Goal: Learn about a topic: Learn about a topic

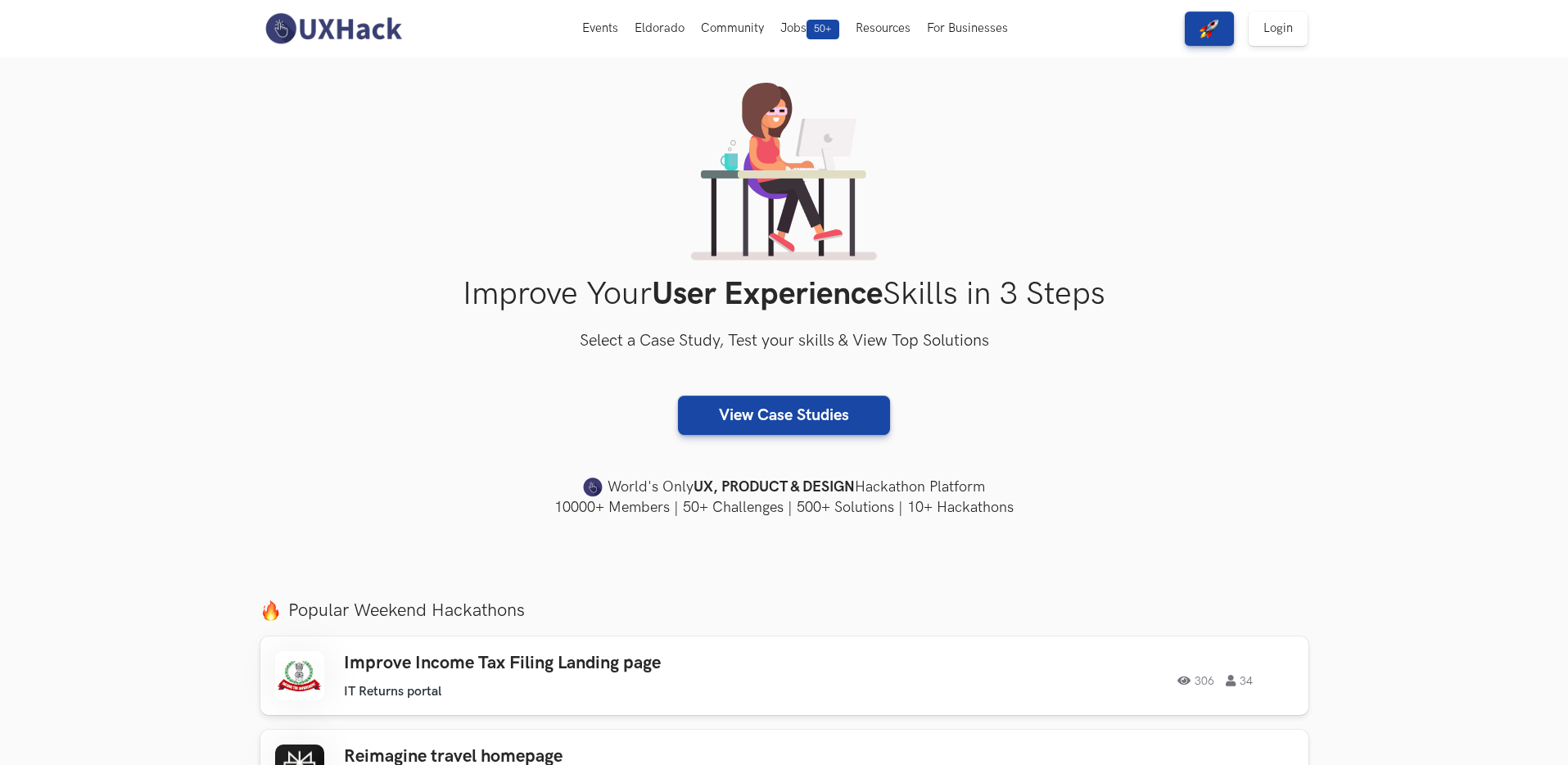
scroll to position [63, 0]
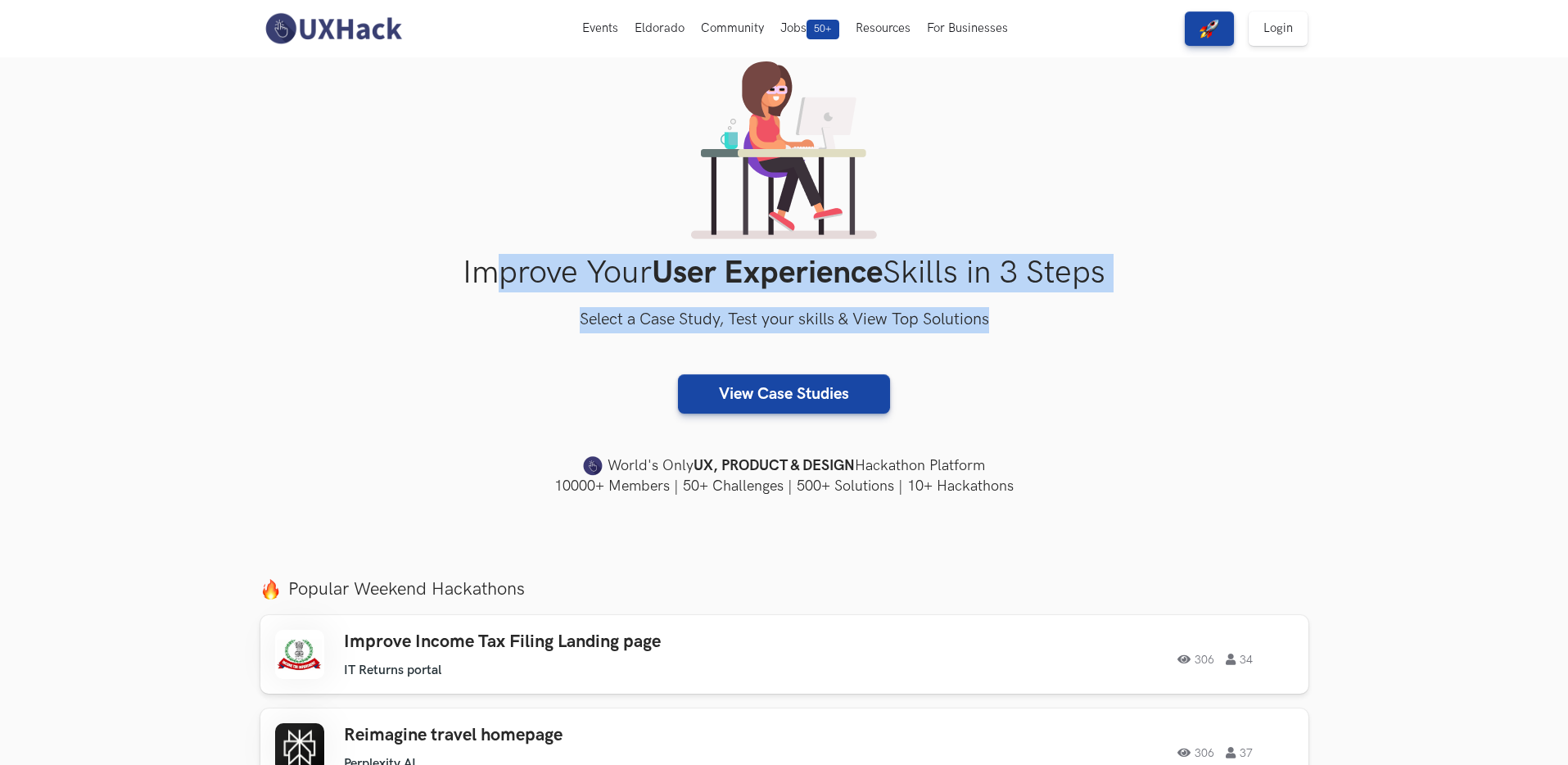
drag, startPoint x: 493, startPoint y: 268, endPoint x: 1020, endPoint y: 321, distance: 529.7
click at [1020, 321] on div "Improve Your User Experience Skills in 3 Steps Select a Case Study, Test your s…" at bounding box center [784, 278] width 1048 height 435
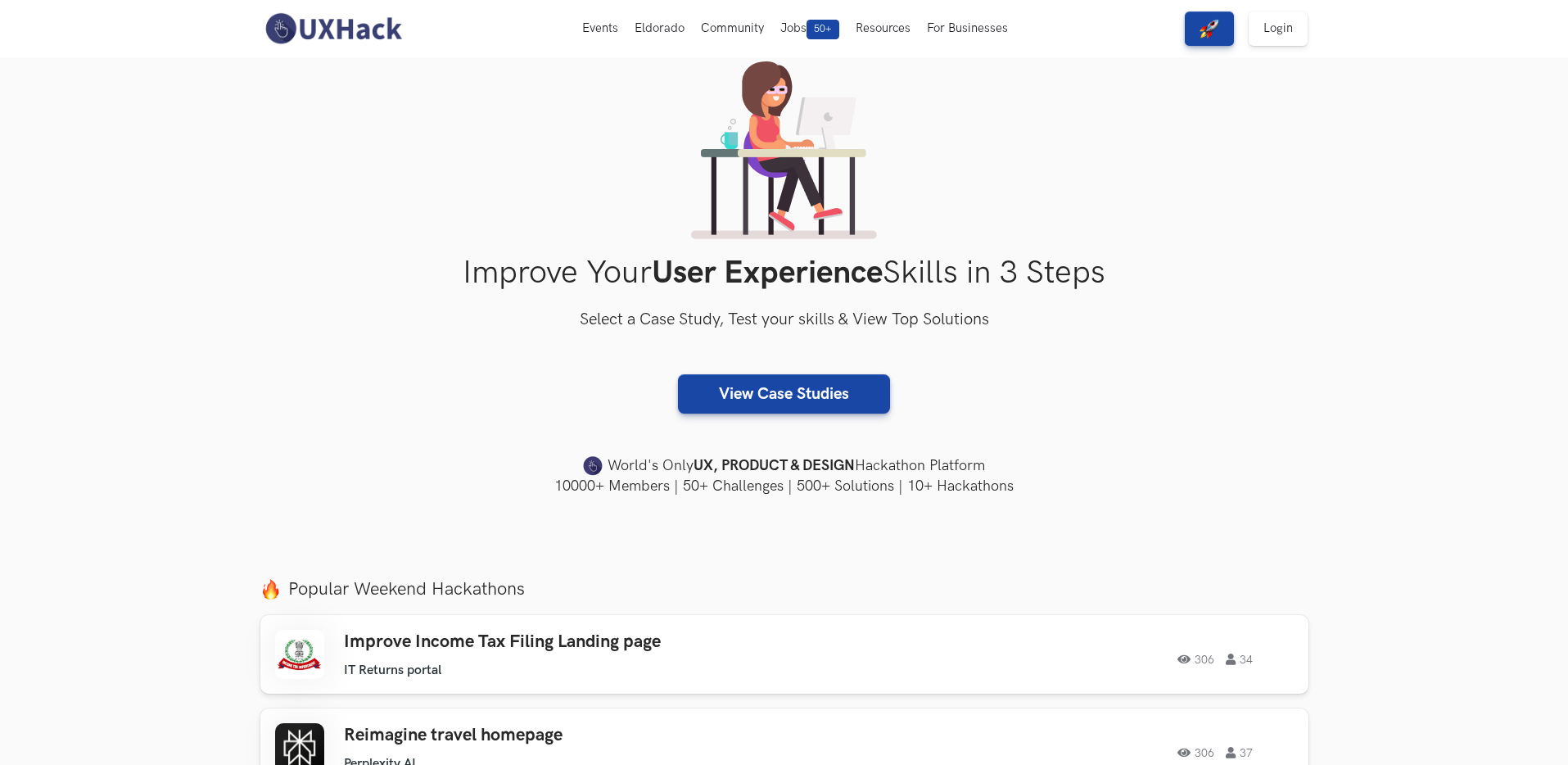
click at [1020, 321] on h3 "Select a Case Study, Test your skills & View Top Solutions" at bounding box center [784, 320] width 1048 height 27
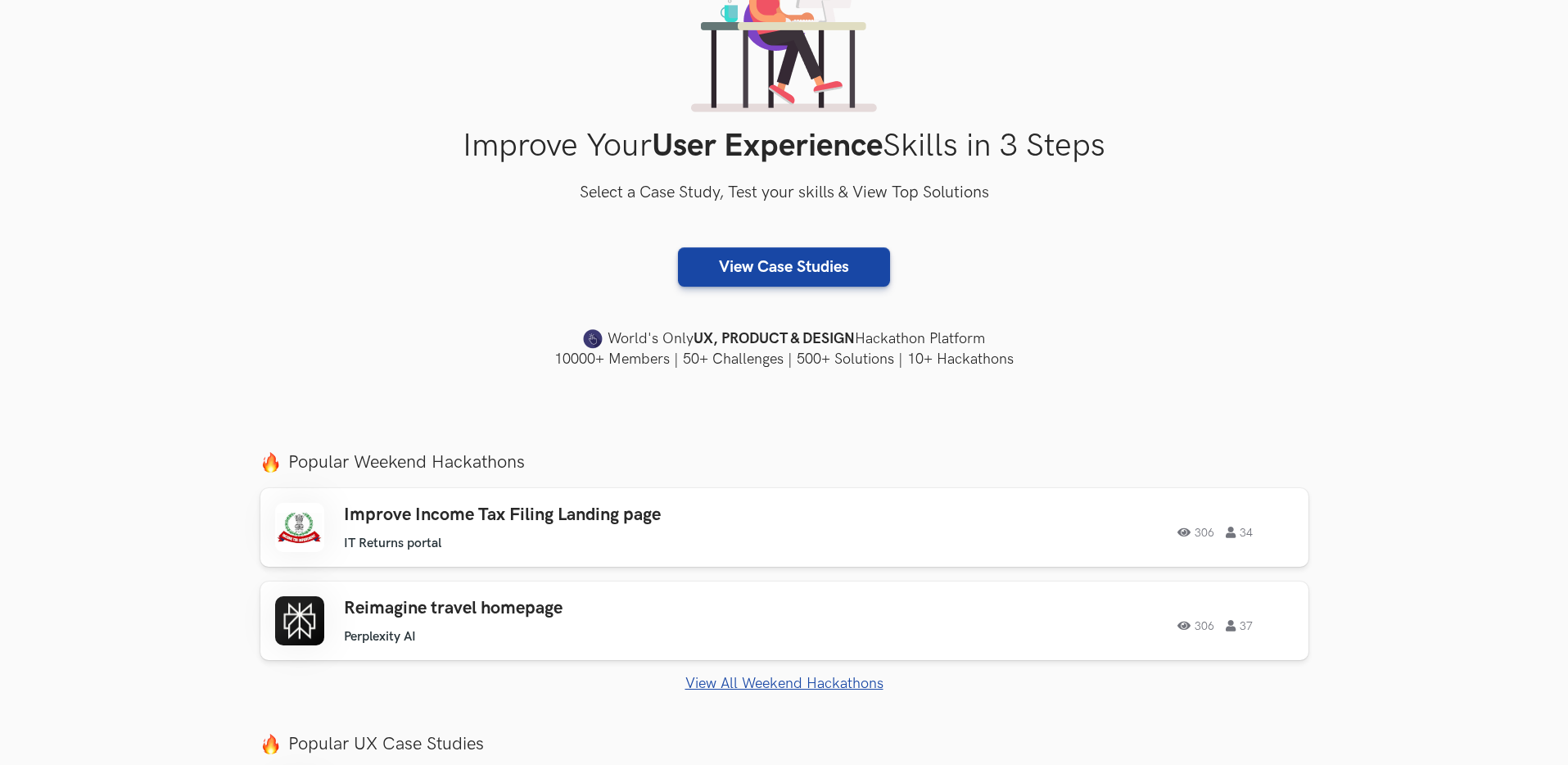
scroll to position [372, 0]
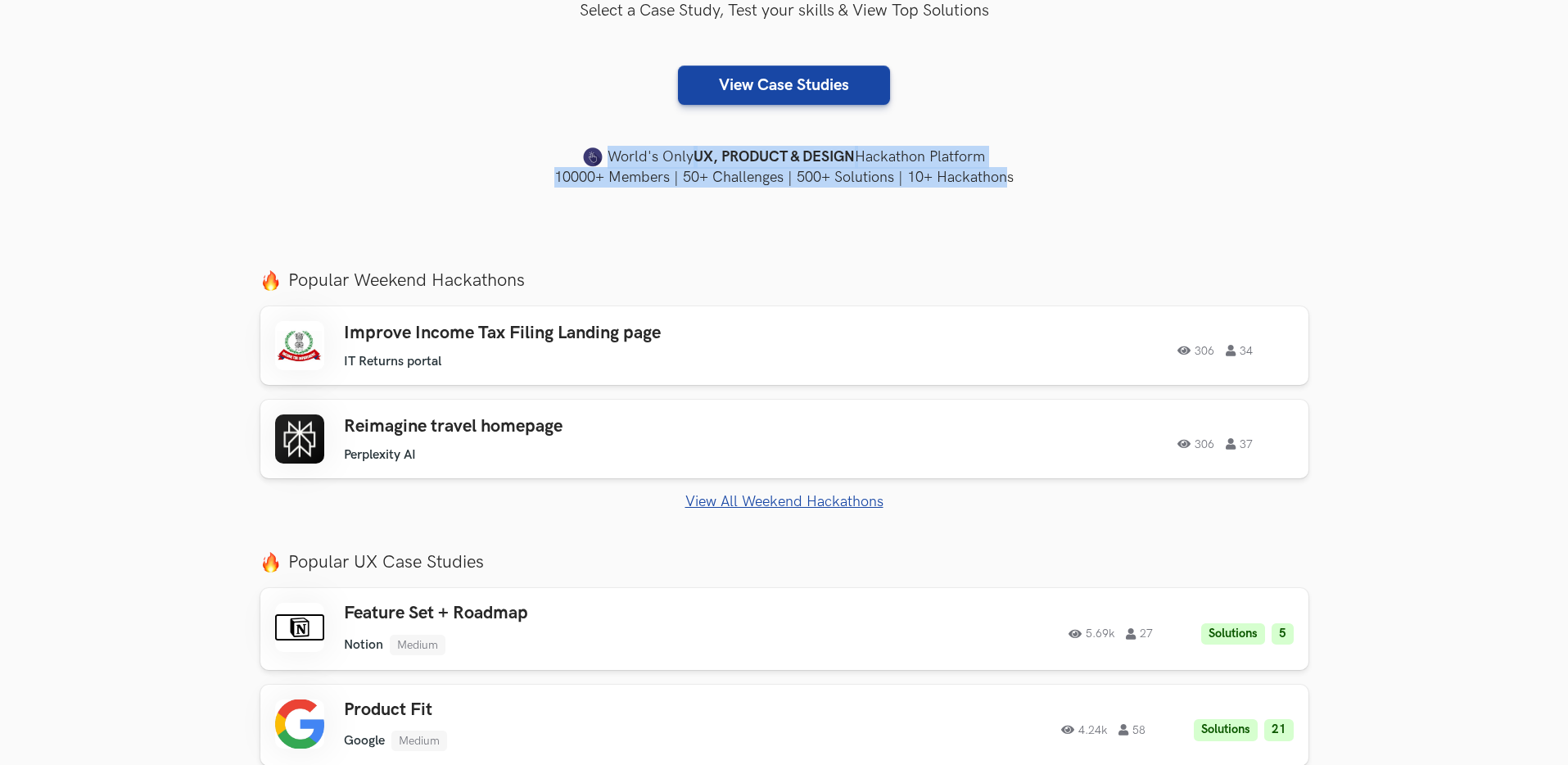
drag, startPoint x: 606, startPoint y: 152, endPoint x: 1008, endPoint y: 176, distance: 402.7
click at [1008, 176] on div "World's Only UX, PRODUCT & DESIGN Hackathon Platform 10000+ Members | 50+ Chall…" at bounding box center [784, 167] width 1048 height 42
click at [1008, 176] on h4 "10000+ Members | 50+ Challenges | 500+ Solutions | 10+ Hackathons" at bounding box center [784, 177] width 1048 height 21
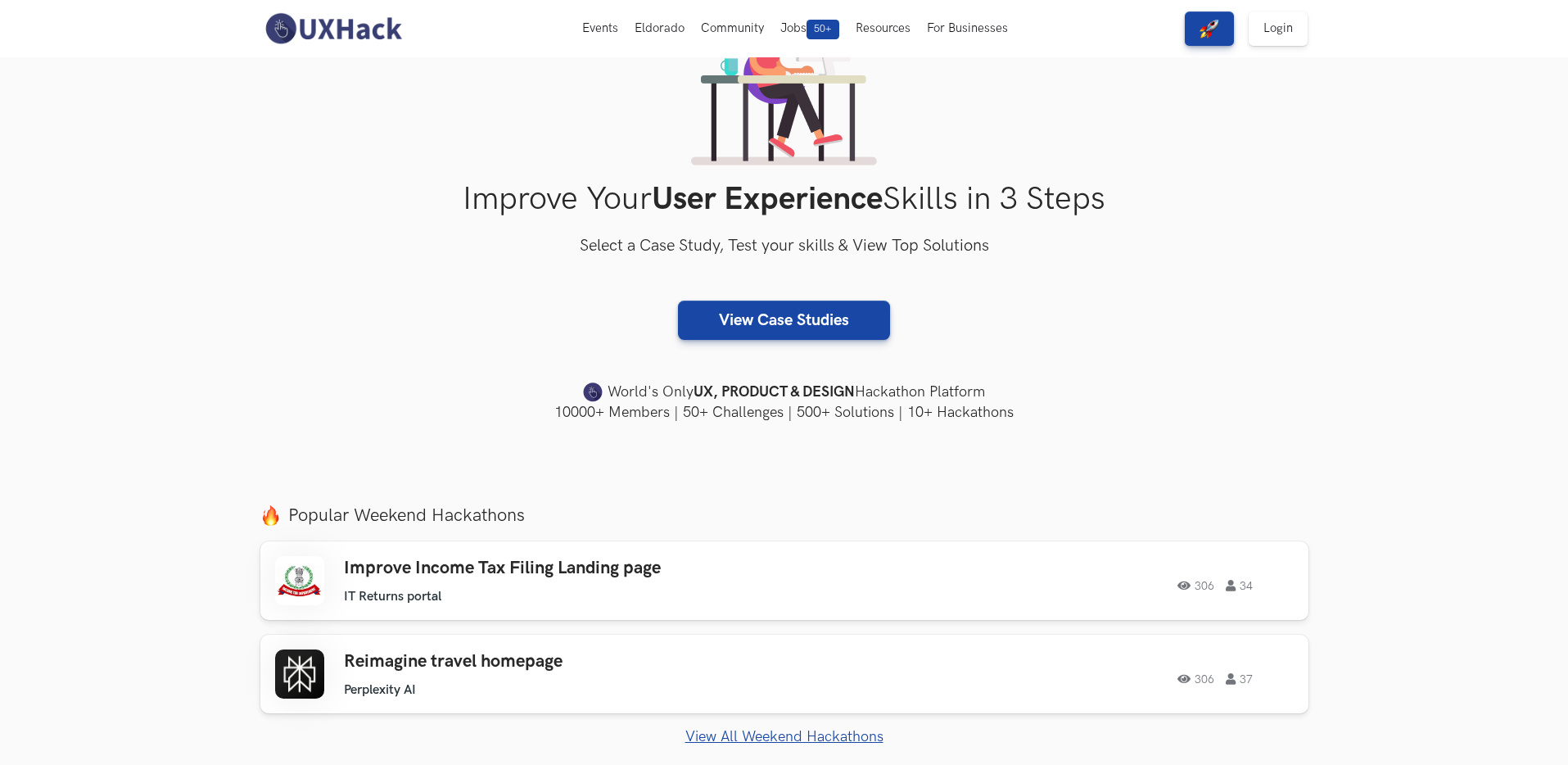
scroll to position [0, 0]
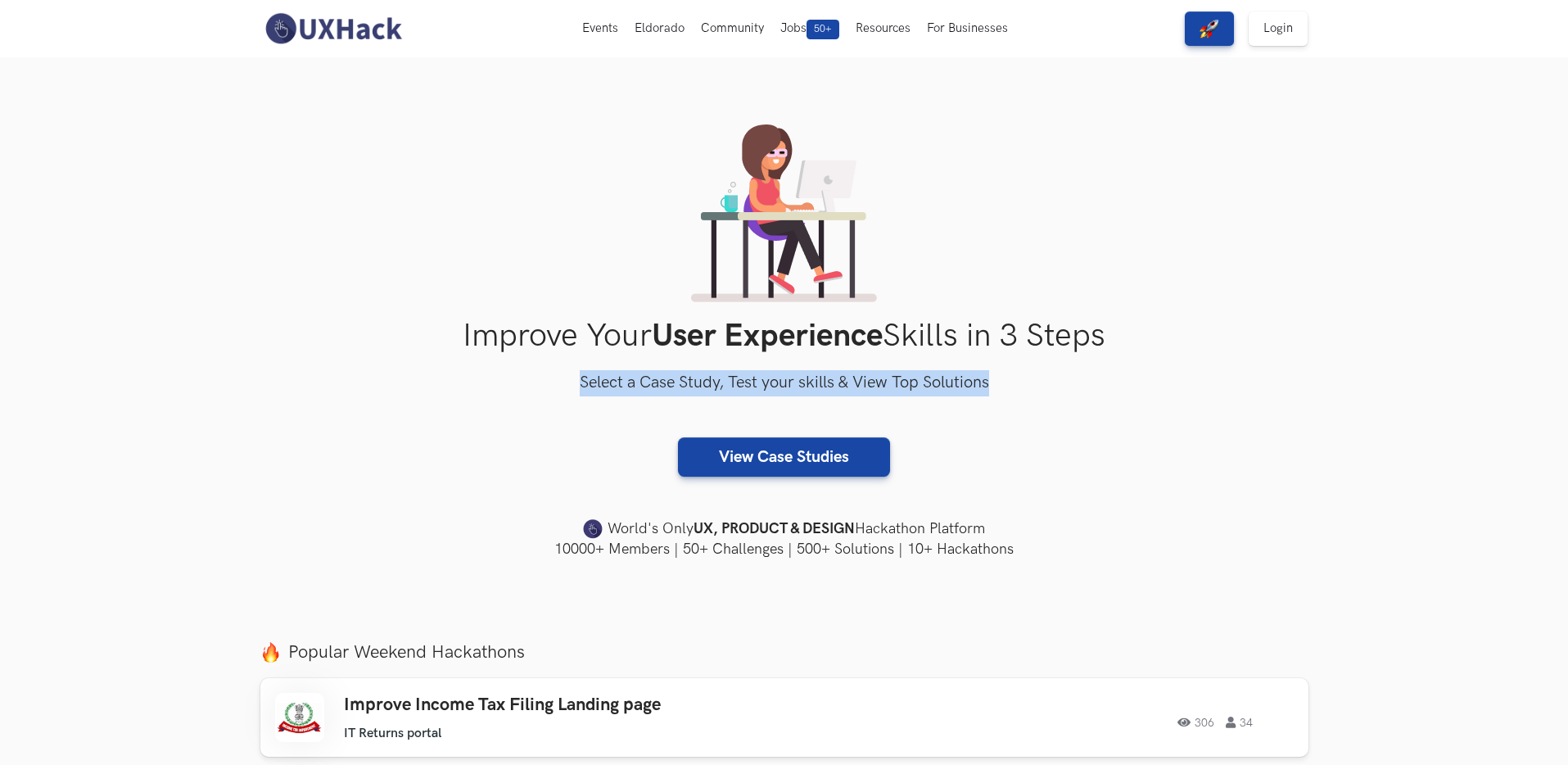
drag, startPoint x: 577, startPoint y: 381, endPoint x: 1021, endPoint y: 392, distance: 444.1
click at [1029, 397] on div "Improve Your User Experience Skills in 3 Steps Select a Case Study, Test your s…" at bounding box center [784, 342] width 1048 height 435
click at [1008, 381] on h3 "Select a Case Study, Test your skills & View Top Solutions" at bounding box center [784, 383] width 1048 height 27
drag, startPoint x: 998, startPoint y: 381, endPoint x: 549, endPoint y: 380, distance: 449.0
click at [549, 380] on h3 "Select a Case Study, Test your skills & View Top Solutions" at bounding box center [784, 383] width 1048 height 27
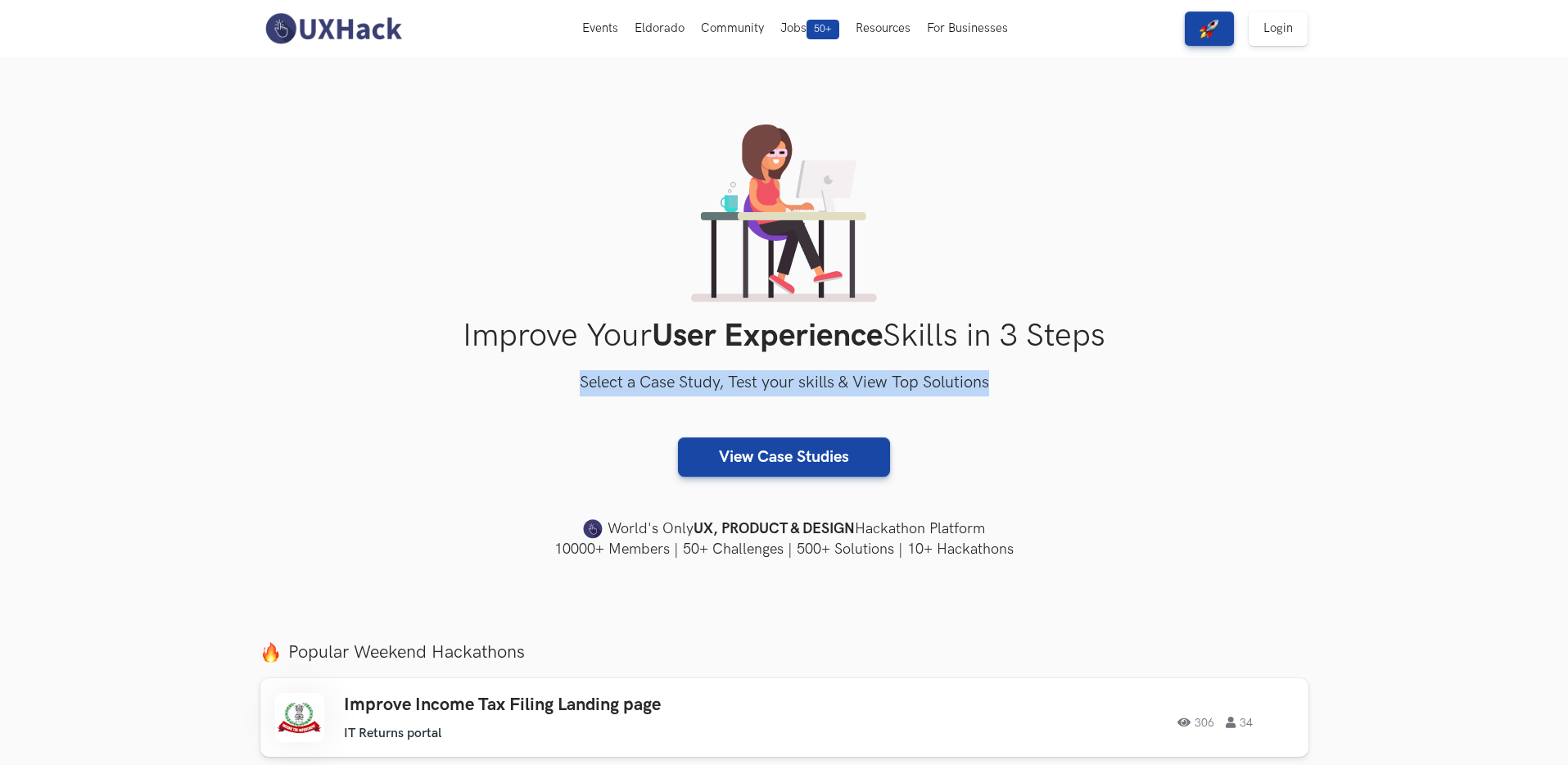
click at [549, 380] on h3 "Select a Case Study, Test your skills & View Top Solutions" at bounding box center [784, 383] width 1048 height 27
drag, startPoint x: 551, startPoint y: 378, endPoint x: 1032, endPoint y: 396, distance: 481.3
click at [1032, 396] on h3 "Select a Case Study, Test your skills & View Top Solutions" at bounding box center [784, 383] width 1048 height 27
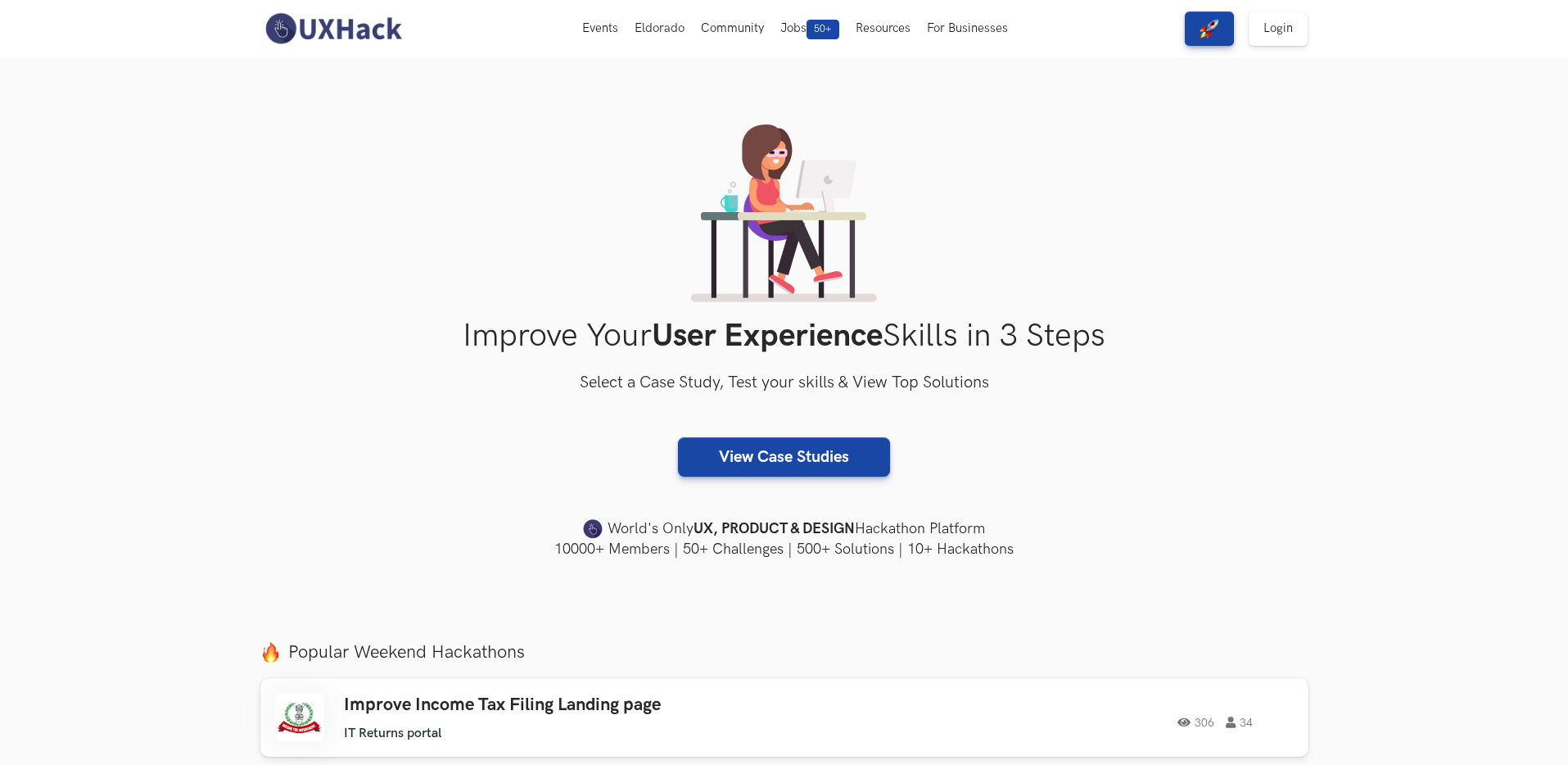
click at [332, 295] on div "Improve Your User Experience Skills in 3 Steps Select a Case Study, Test your s…" at bounding box center [784, 342] width 1048 height 435
